Goal: Information Seeking & Learning: Learn about a topic

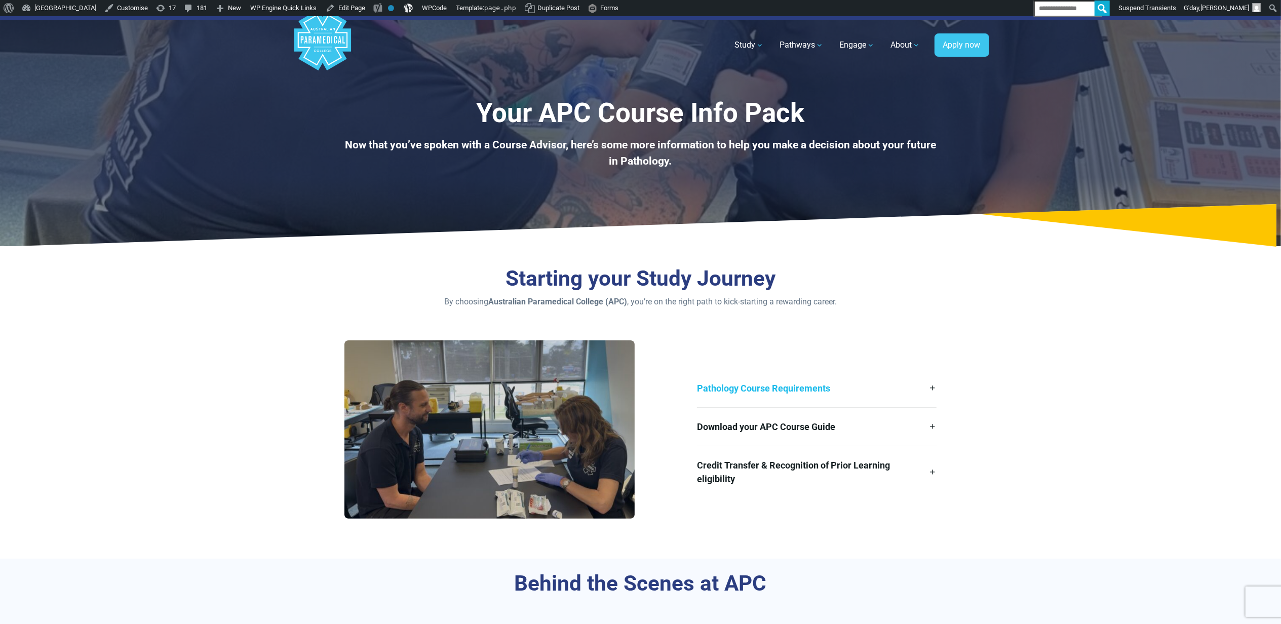
click at [820, 386] on link "Pathology Course Requirements" at bounding box center [817, 388] width 240 height 38
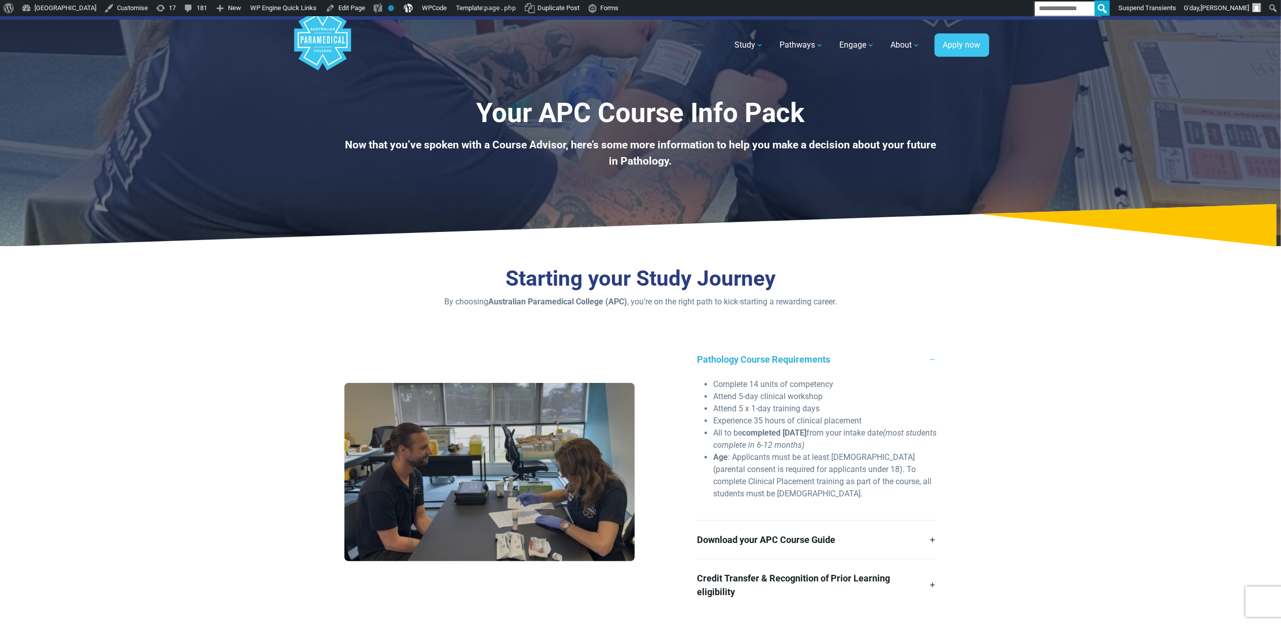
click at [794, 373] on link "Pathology Course Requirements" at bounding box center [817, 359] width 240 height 38
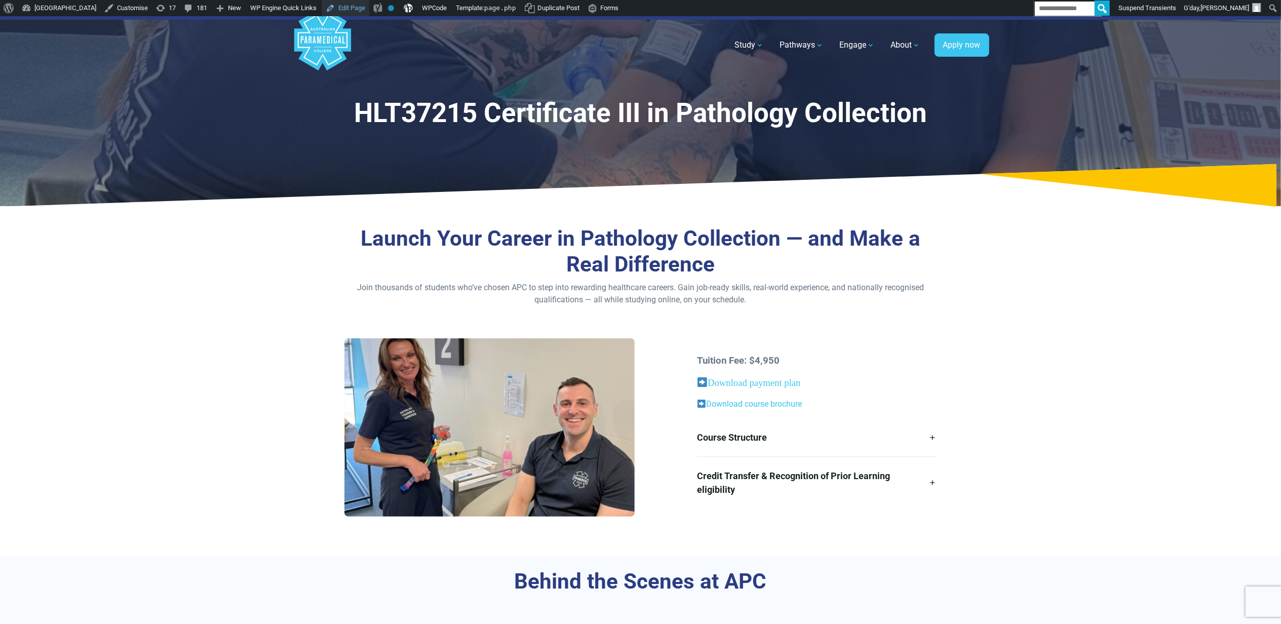
click at [369, 7] on link "Edit Page" at bounding box center [346, 8] width 48 height 16
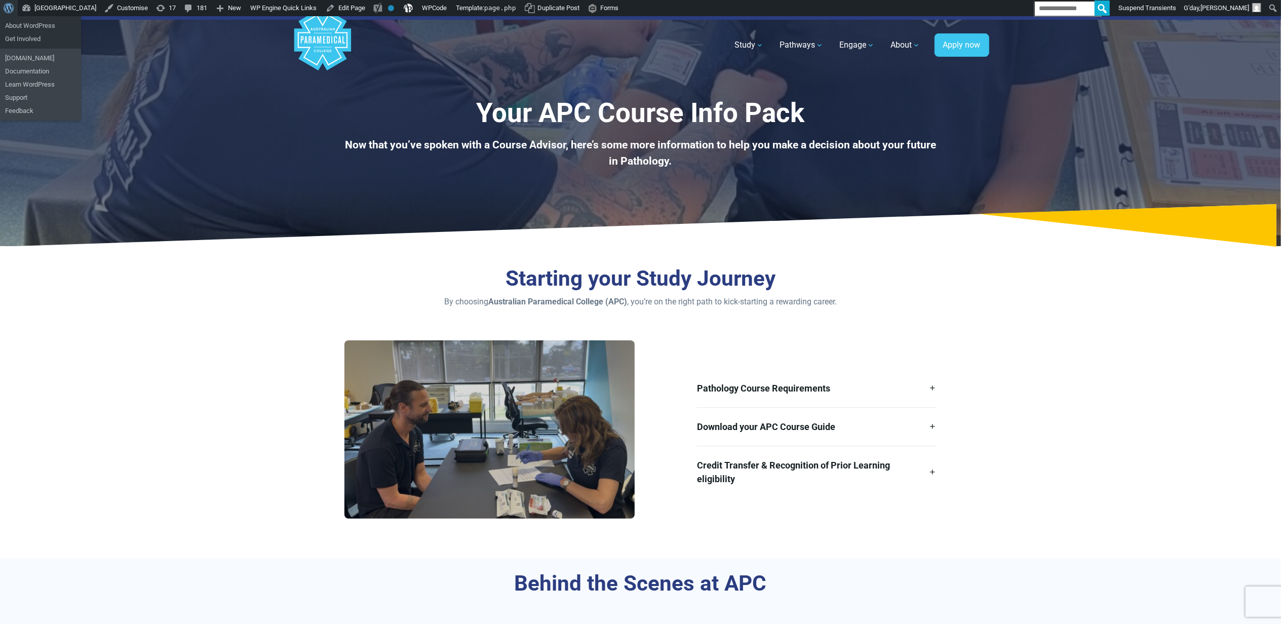
click at [2, 3] on link "About WordPress" at bounding box center [9, 8] width 18 height 16
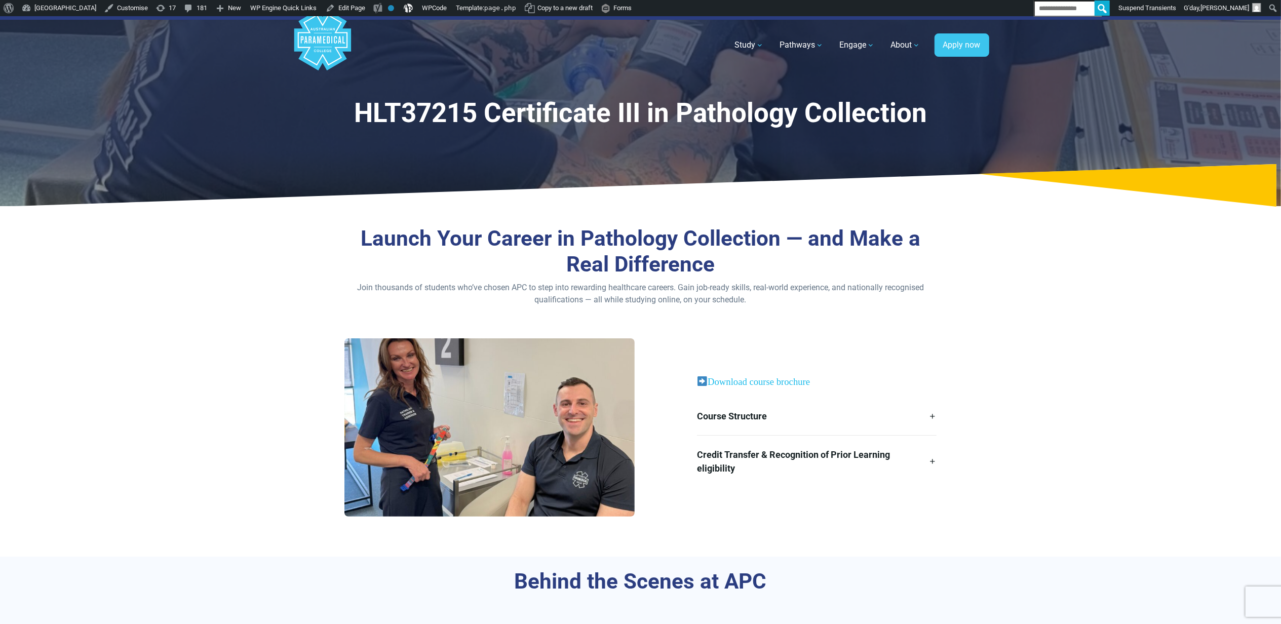
click at [781, 382] on link "Download course brochure" at bounding box center [759, 381] width 102 height 11
click at [1148, 323] on section "Launch Your Career in Pathology Collection — and Make a Real Difference Join th…" at bounding box center [640, 385] width 1281 height 342
click at [878, 420] on link "Course Structure" at bounding box center [817, 416] width 240 height 38
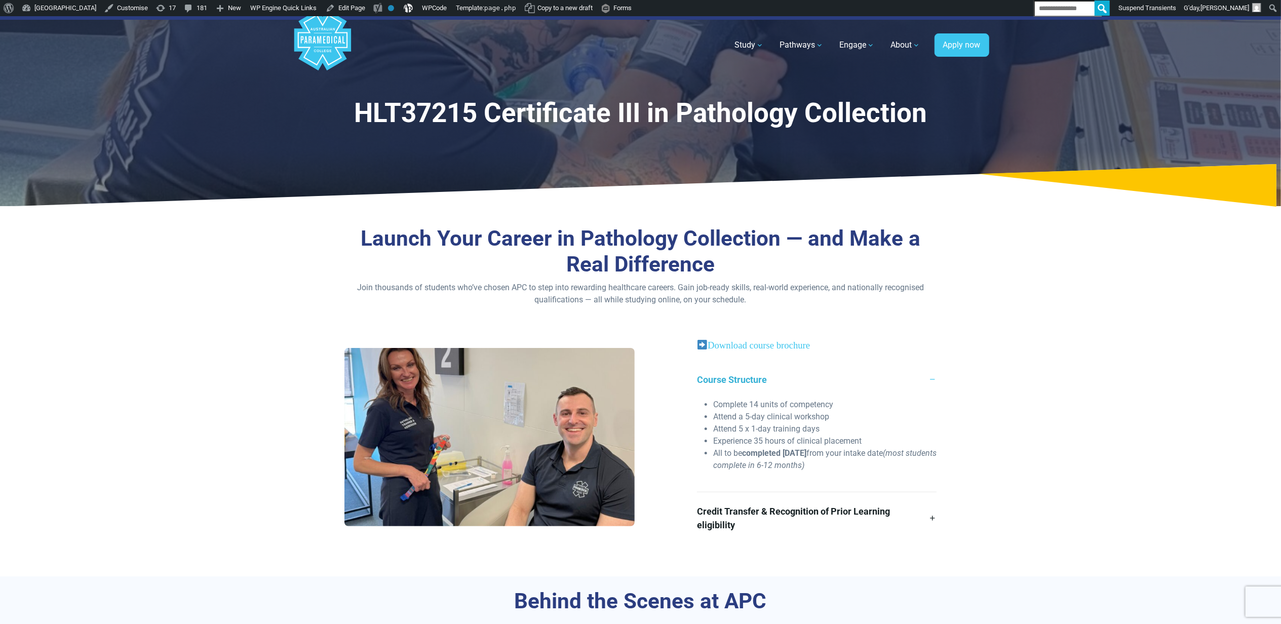
click at [894, 377] on link "Course Structure" at bounding box center [817, 380] width 240 height 38
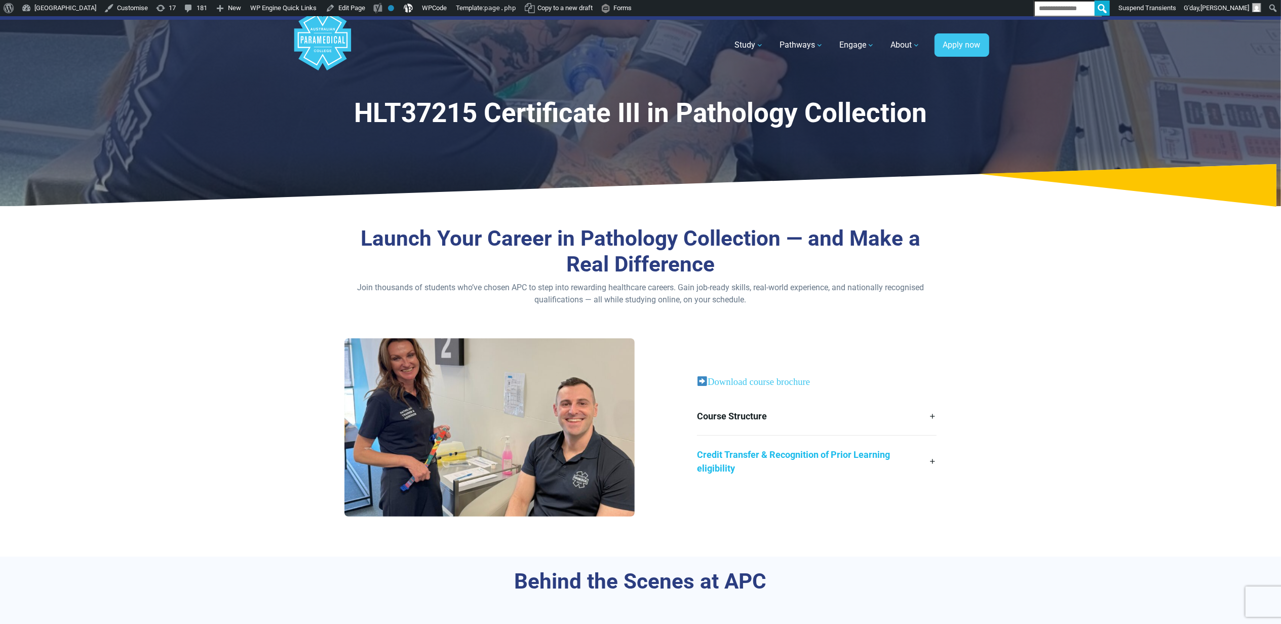
click at [819, 453] on link "Credit Transfer & Recognition of Prior Learning eligibility" at bounding box center [817, 462] width 240 height 52
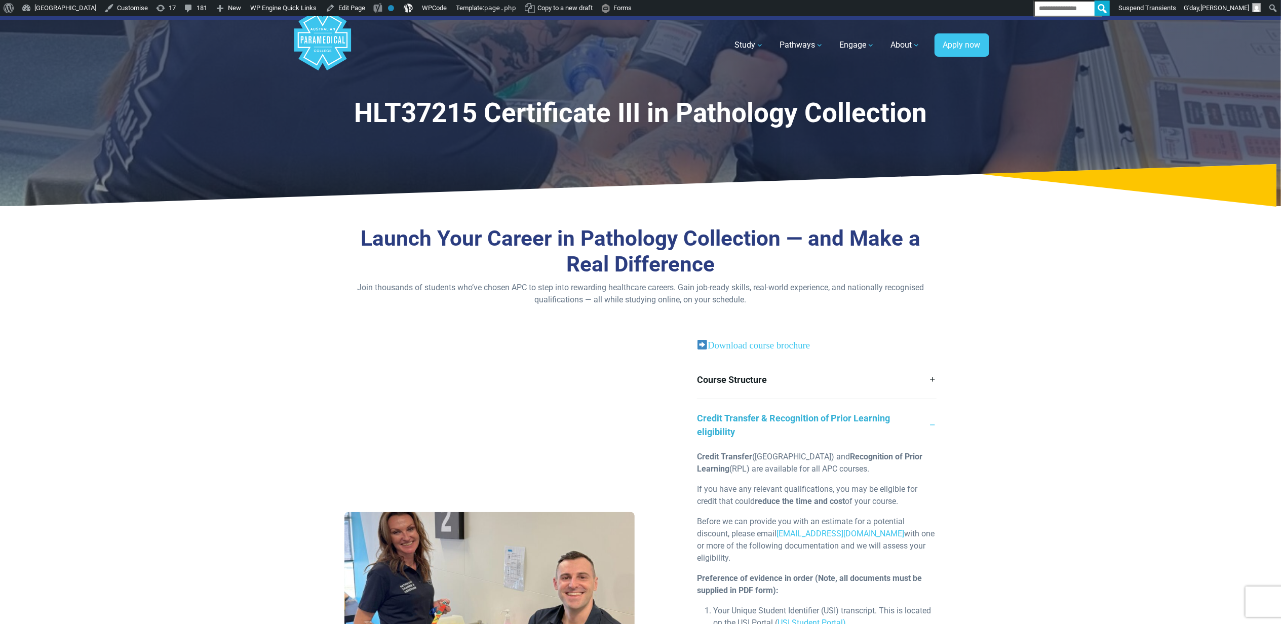
click at [828, 416] on link "Credit Transfer & Recognition of Prior Learning eligibility" at bounding box center [817, 425] width 240 height 52
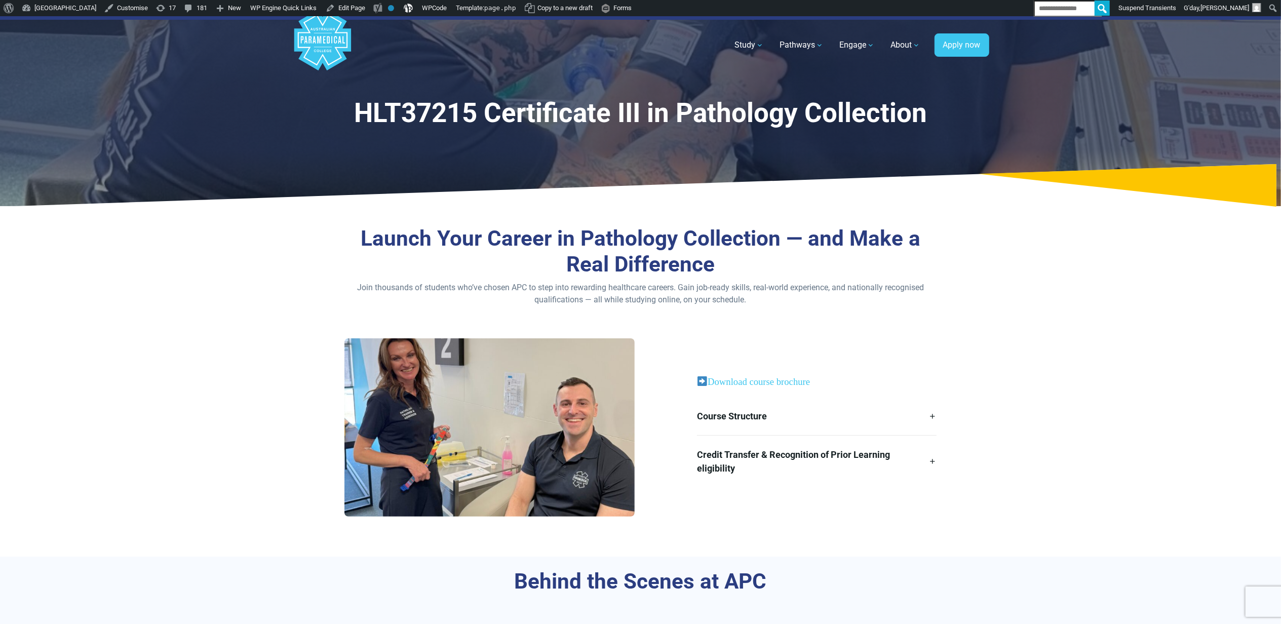
click at [985, 437] on div "Launch Your Career in Pathology Collection — and Make a Real Difference Join th…" at bounding box center [640, 385] width 709 height 342
click at [367, 10] on link "Edit Page" at bounding box center [346, 8] width 48 height 16
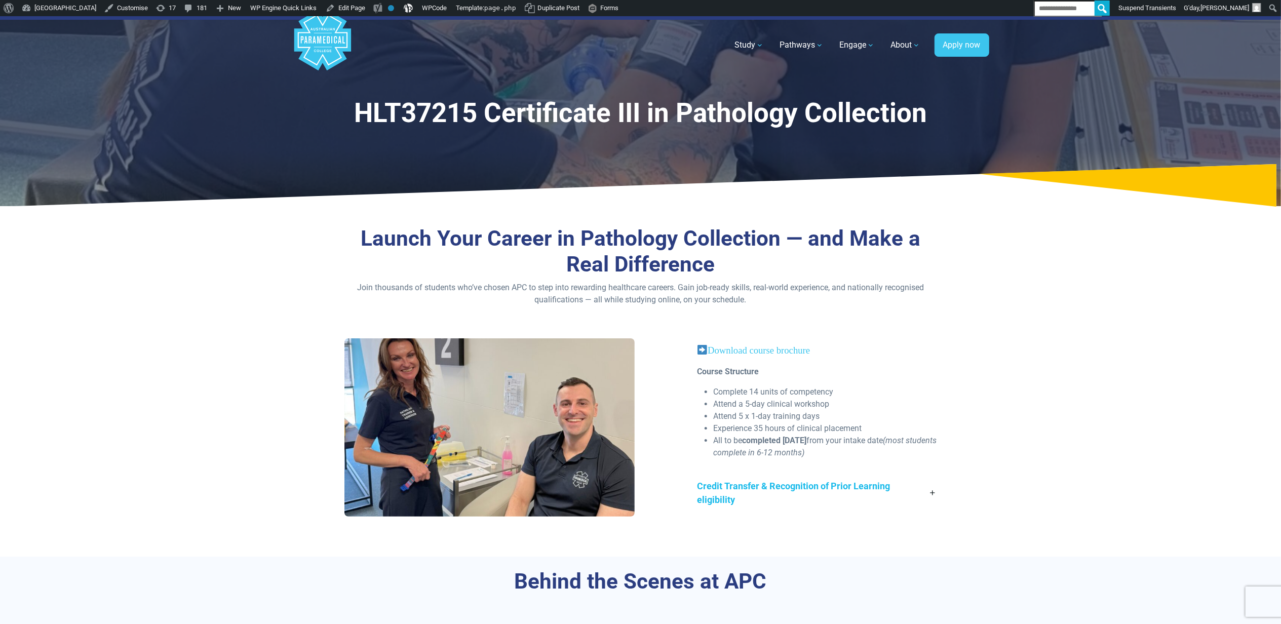
click at [871, 487] on link "Credit Transfer & Recognition of Prior Learning eligibility" at bounding box center [817, 493] width 240 height 52
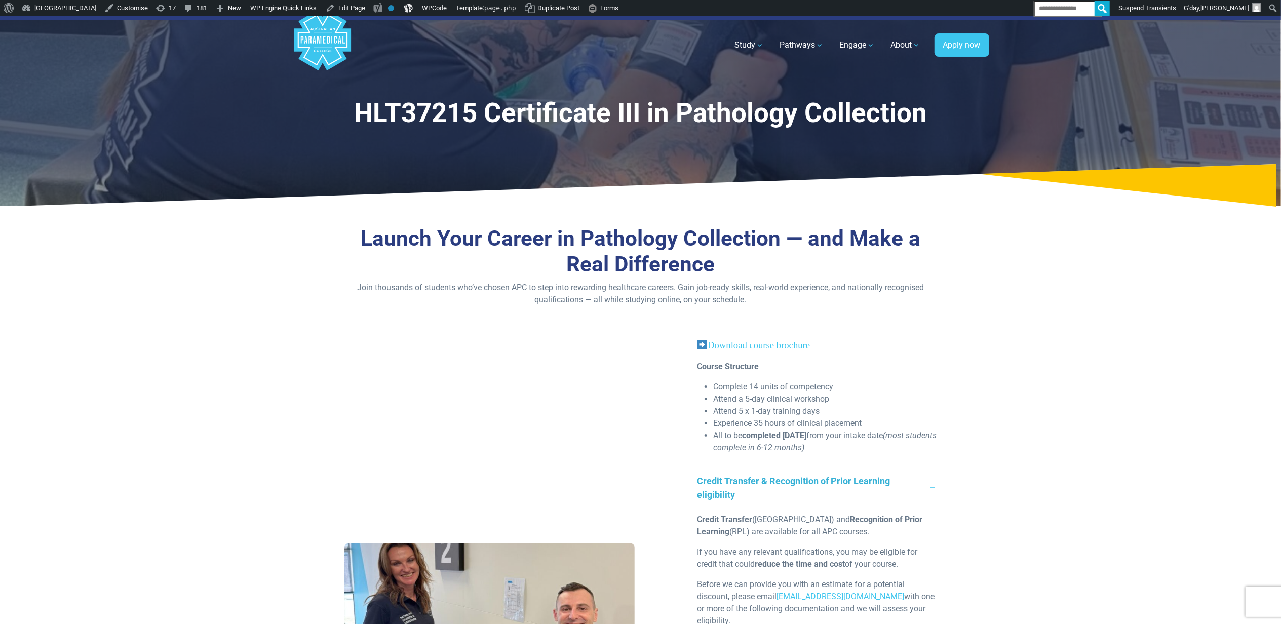
click at [871, 479] on link "Credit Transfer & Recognition of Prior Learning eligibility" at bounding box center [817, 488] width 240 height 52
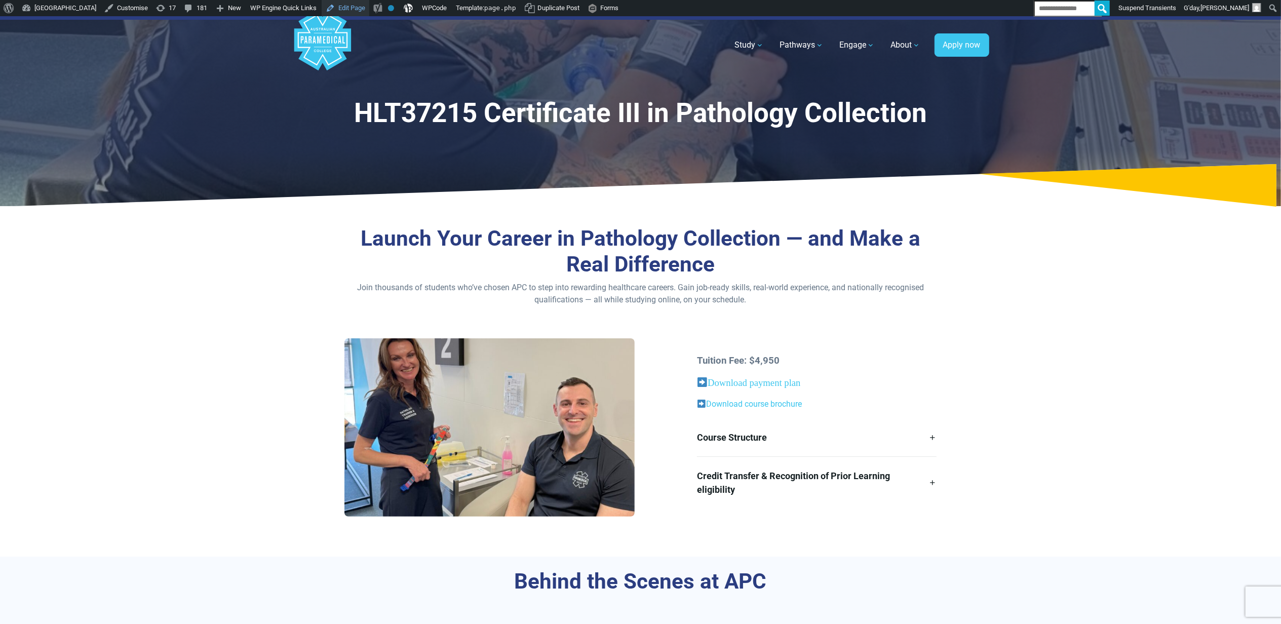
click at [369, 8] on link "Edit Page" at bounding box center [346, 8] width 48 height 16
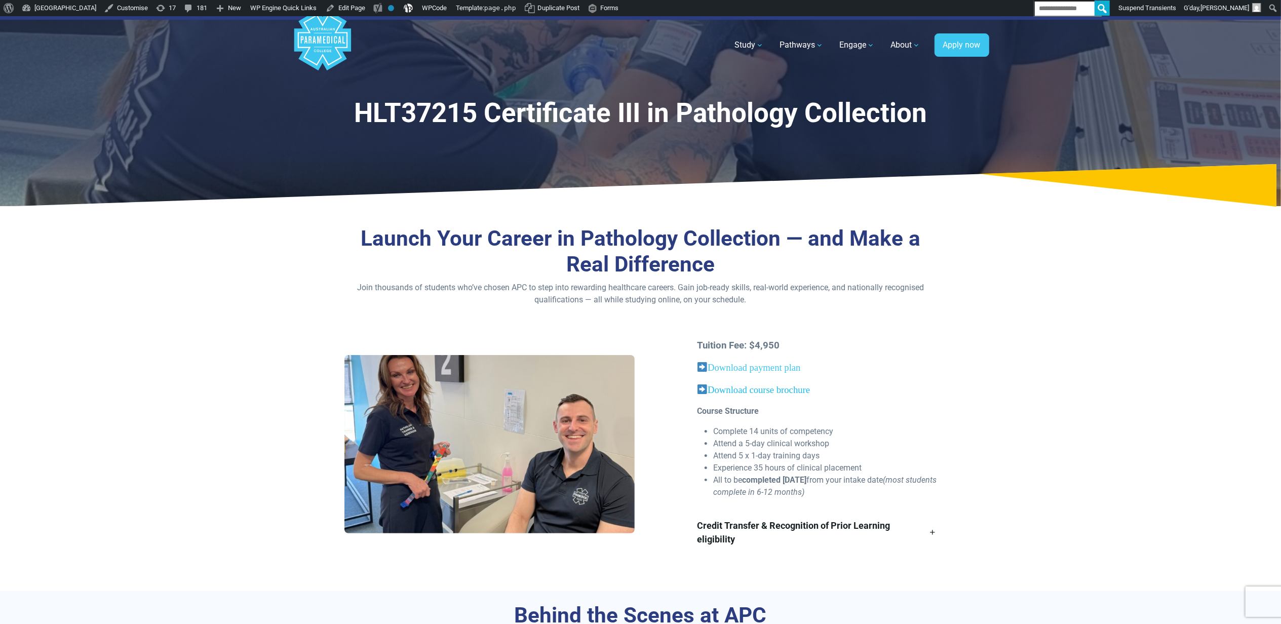
click at [793, 392] on span "Download course brochure" at bounding box center [753, 390] width 113 height 11
click at [1073, 446] on section "Launch Your Career in Pathology Collection — and Make a Real Difference Join th…" at bounding box center [640, 402] width 1281 height 376
